Goal: Ask a question: Seek information or help from site administrators or community

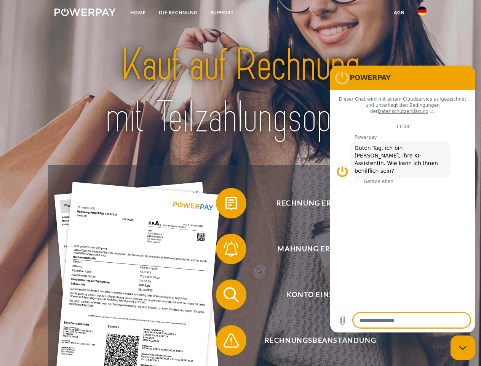
click at [85, 13] on img at bounding box center [84, 12] width 61 height 8
click at [422, 13] on img at bounding box center [421, 10] width 9 height 9
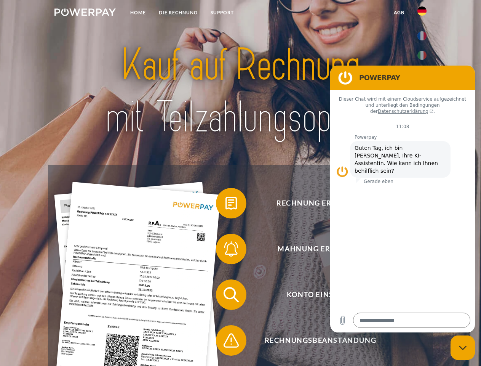
click at [399, 13] on link "agb" at bounding box center [399, 13] width 24 height 14
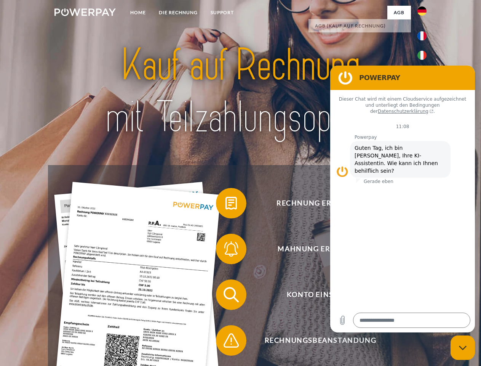
click at [225, 205] on span at bounding box center [220, 203] width 38 height 38
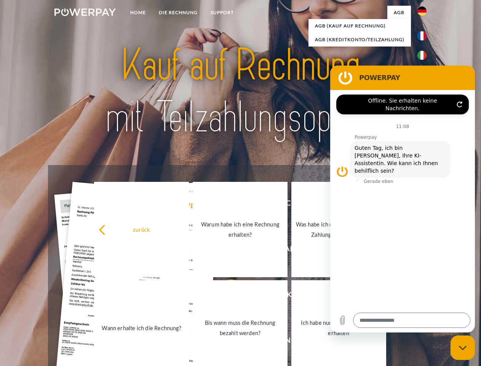
click at [225, 250] on link "Warum habe ich eine Rechnung erhalten?" at bounding box center [240, 229] width 95 height 95
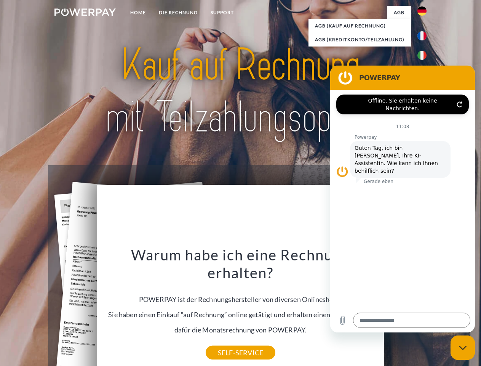
click at [225, 296] on div "Warum habe ich eine Rechnung erhalten? POWERPAY ist der Rechnungshersteller von…" at bounding box center [241, 298] width 278 height 107
click at [225, 342] on div "Warum habe ich eine Rechnung erhalten? POWERPAY ist der Rechnungshersteller von…" at bounding box center [241, 298] width 278 height 107
click at [463, 347] on icon "Messaging-Fenster schließen" at bounding box center [463, 347] width 8 height 5
type textarea "*"
